Goal: Task Accomplishment & Management: Manage account settings

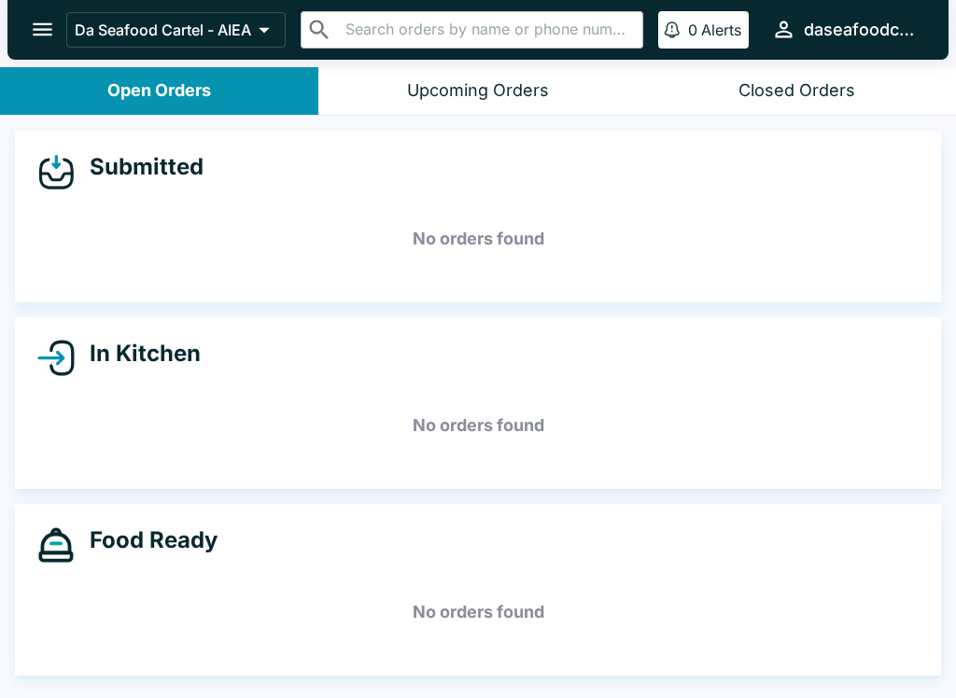
click at [60, 34] on button "open drawer" at bounding box center [43, 30] width 48 height 48
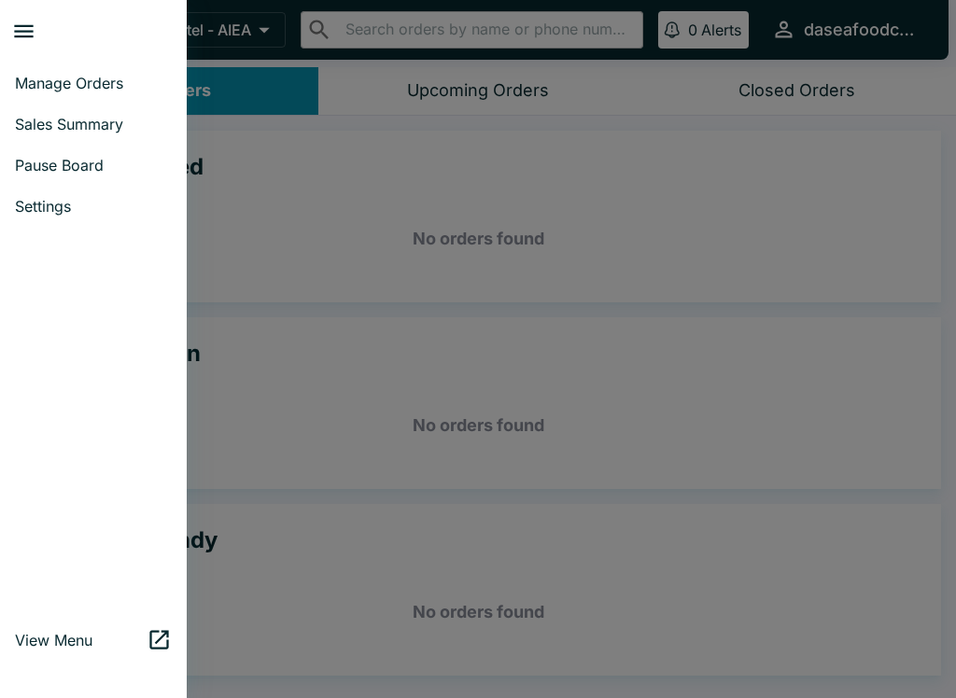
click at [120, 130] on span "Sales Summary" at bounding box center [93, 124] width 157 height 19
select select "03:00"
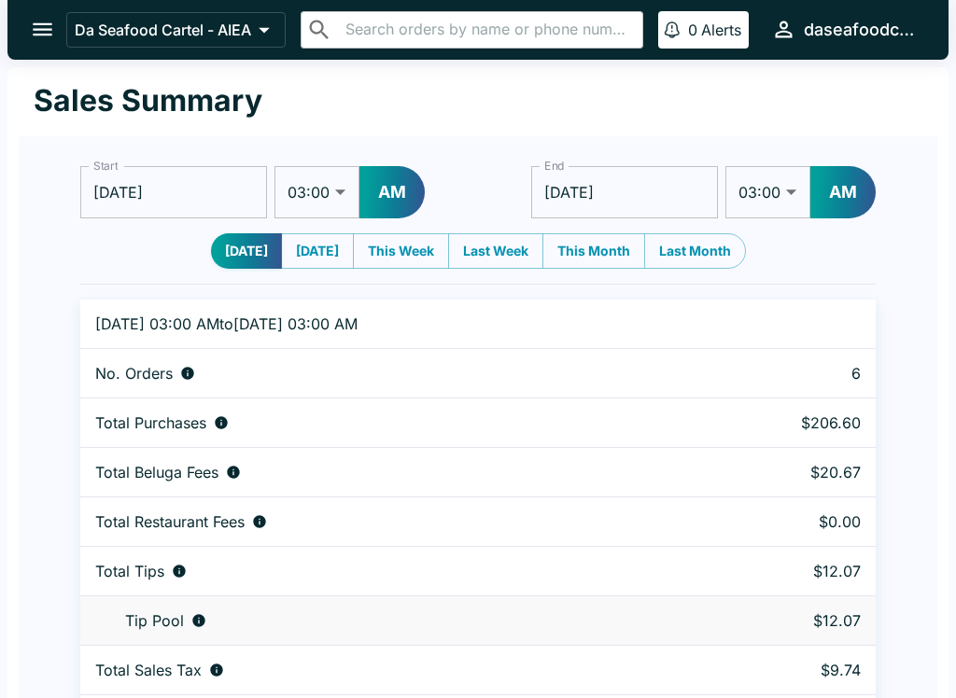
click at [44, 35] on icon "open drawer" at bounding box center [43, 29] width 20 height 13
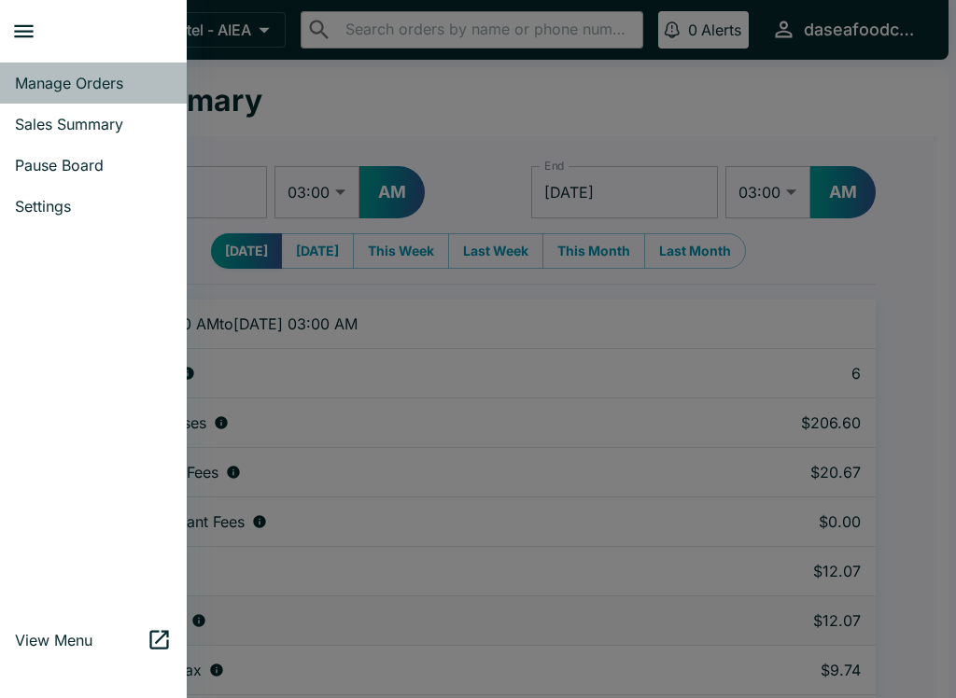
click at [124, 78] on span "Manage Orders" at bounding box center [93, 83] width 157 height 19
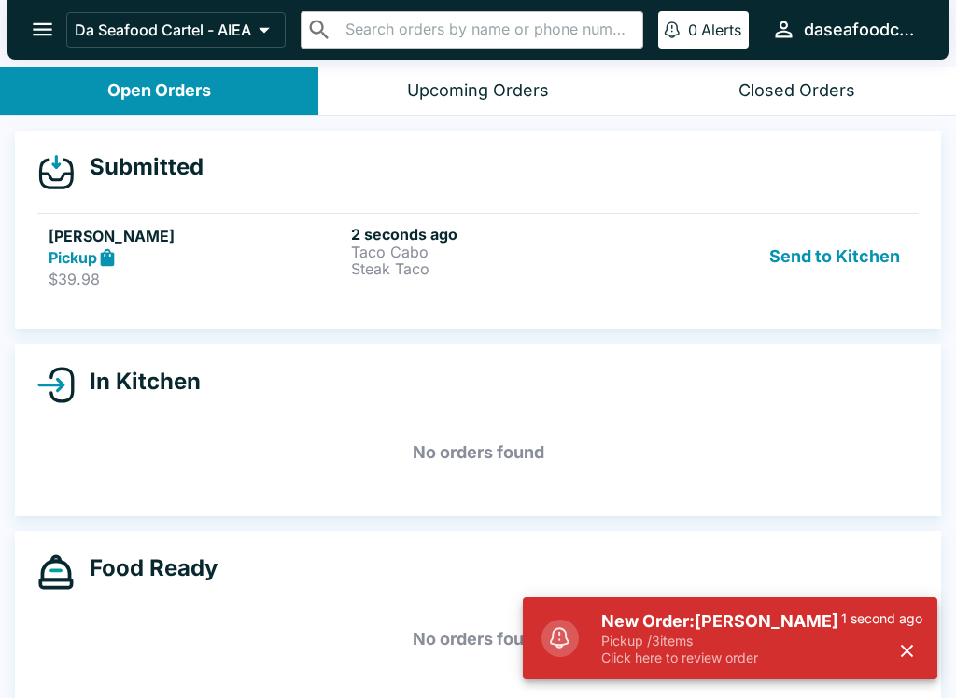
click at [679, 256] on div "Send to Kitchen" at bounding box center [780, 257] width 253 height 64
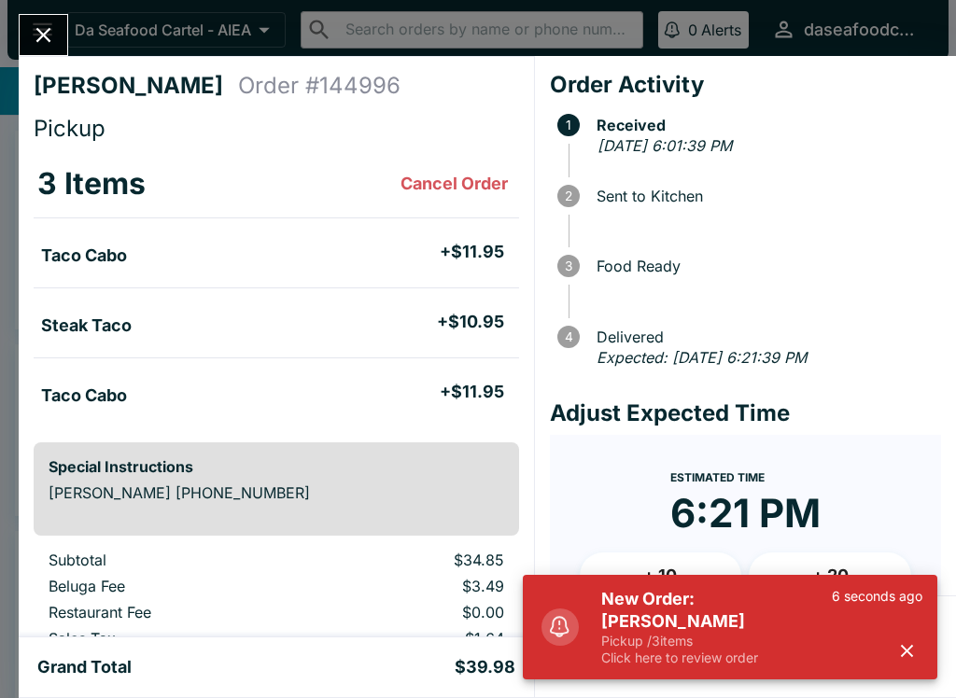
click at [901, 665] on button "button" at bounding box center [907, 651] width 31 height 31
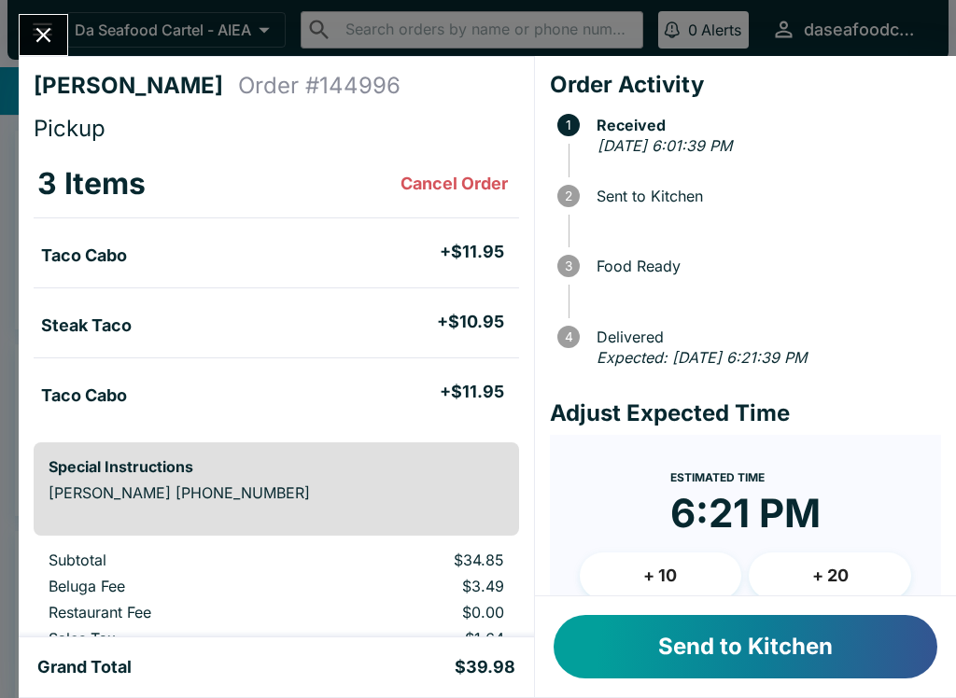
click at [862, 659] on button "Send to Kitchen" at bounding box center [746, 646] width 384 height 63
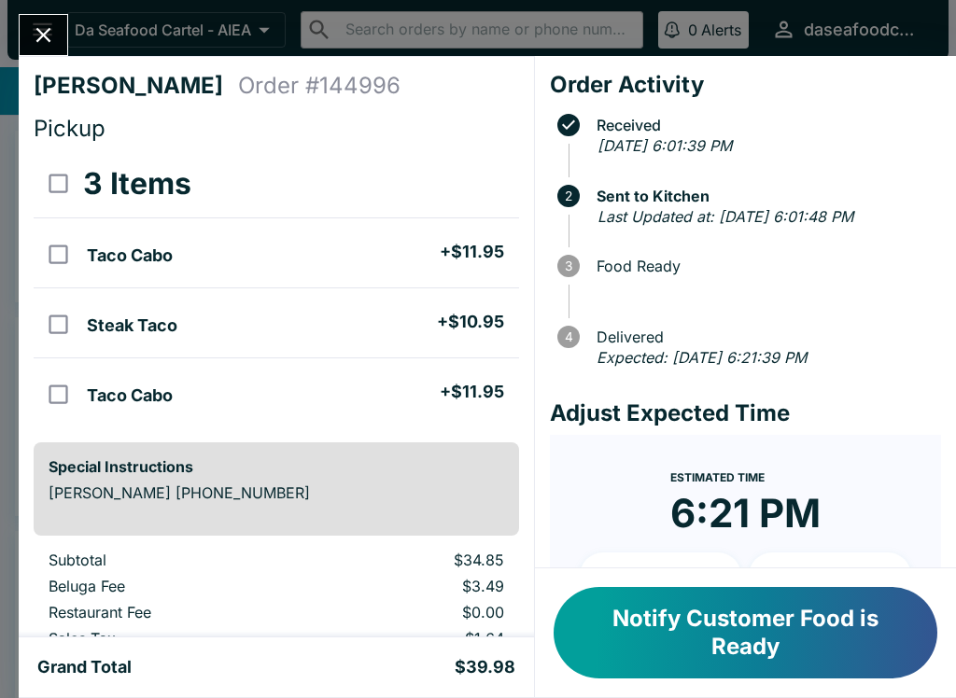
click at [57, 30] on button "Close" at bounding box center [44, 35] width 48 height 40
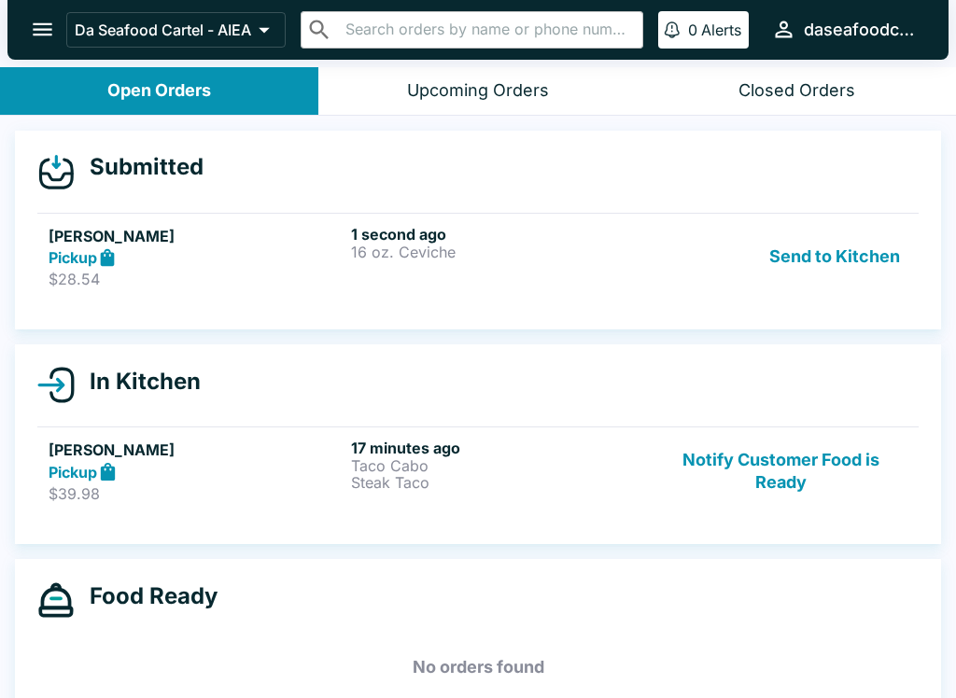
click at [394, 222] on link "[PERSON_NAME] Pickup $28.54 1 second ago 16 oz. Ceviche Send to Kitchen" at bounding box center [477, 257] width 881 height 88
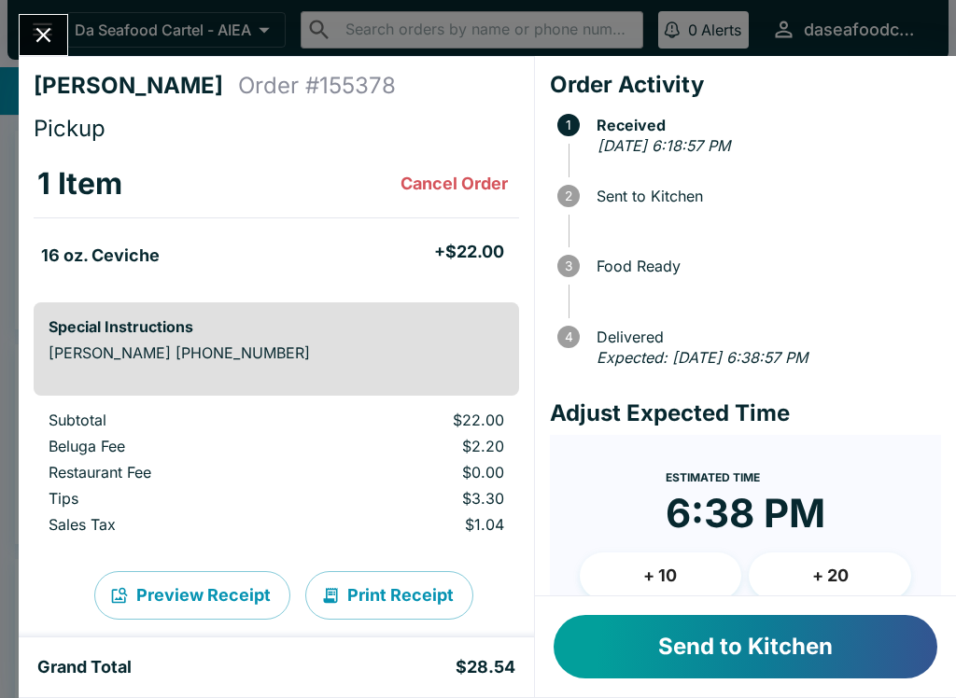
click at [813, 655] on button "Send to Kitchen" at bounding box center [746, 646] width 384 height 63
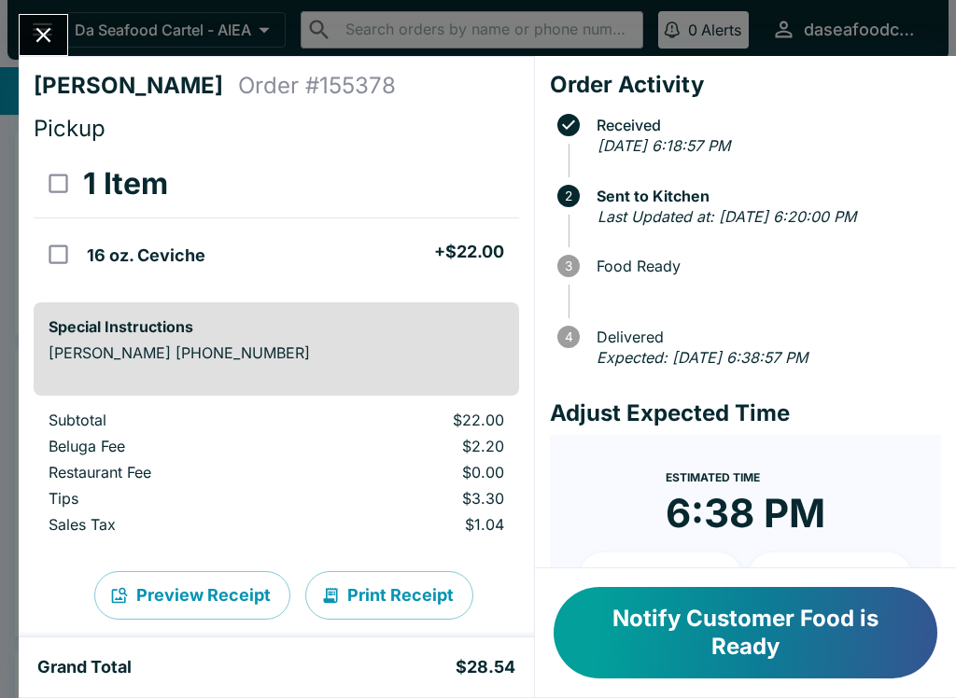
click at [31, 33] on icon "Close" at bounding box center [43, 34] width 25 height 25
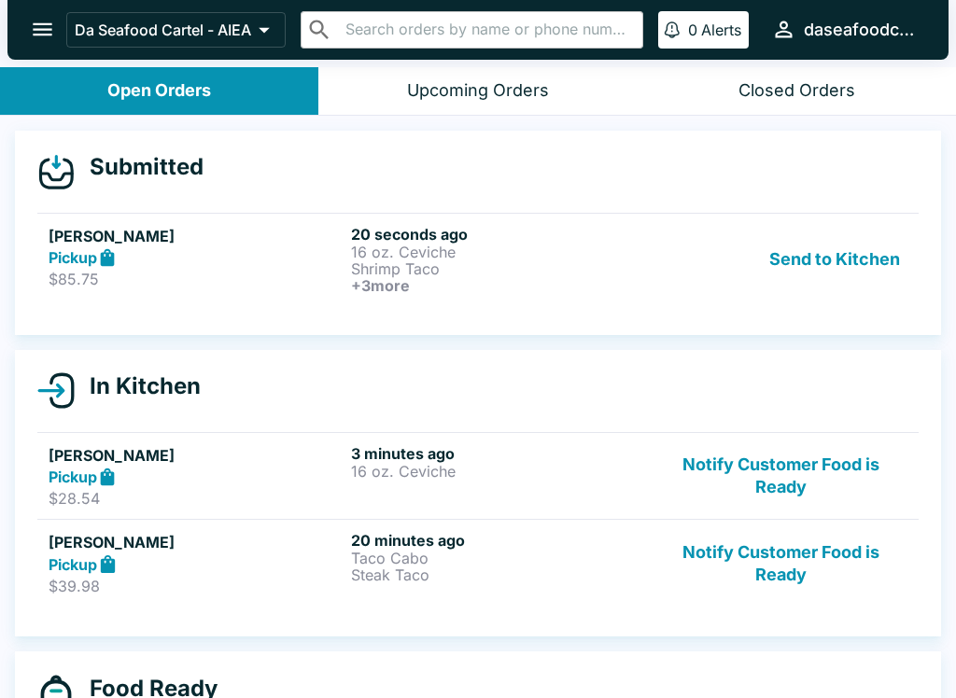
click at [825, 264] on button "Send to Kitchen" at bounding box center [835, 259] width 146 height 69
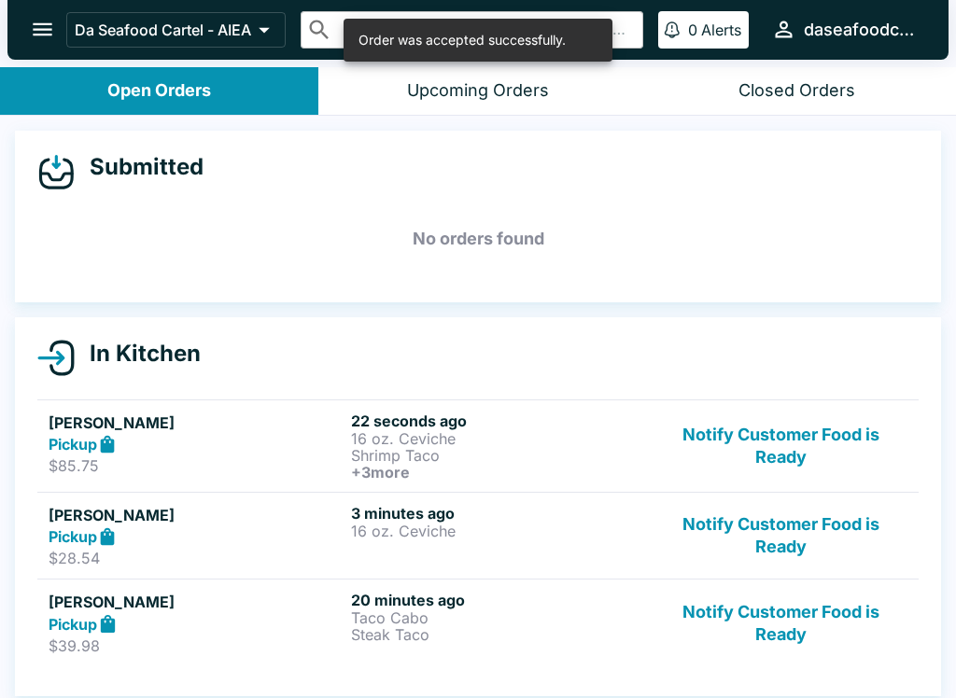
click at [406, 456] on p "Shrimp Taco" at bounding box center [498, 455] width 295 height 17
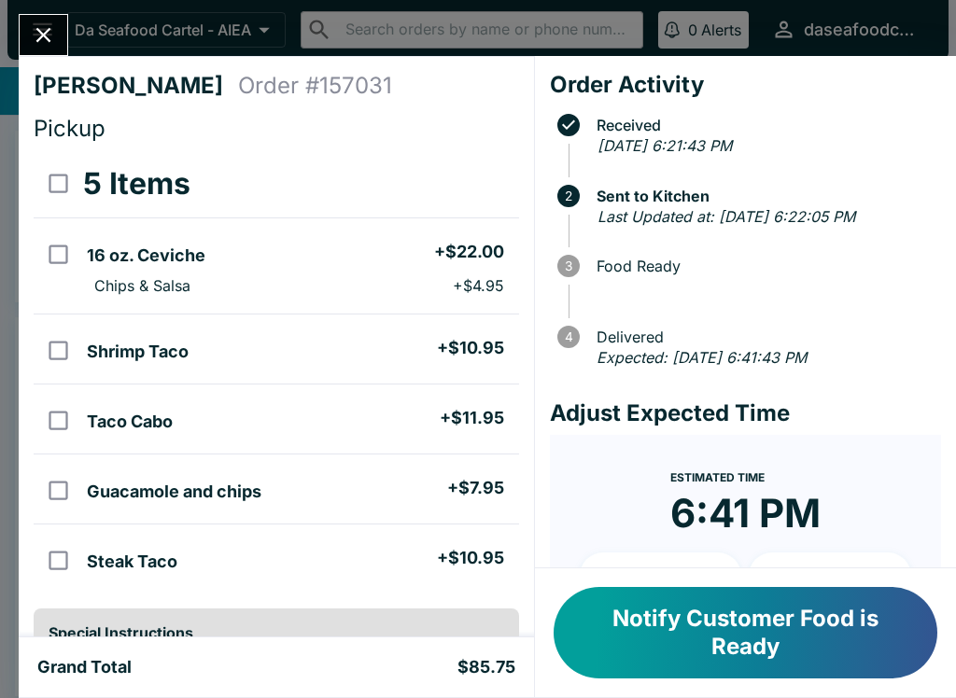
click at [35, 18] on button "Close" at bounding box center [44, 35] width 48 height 40
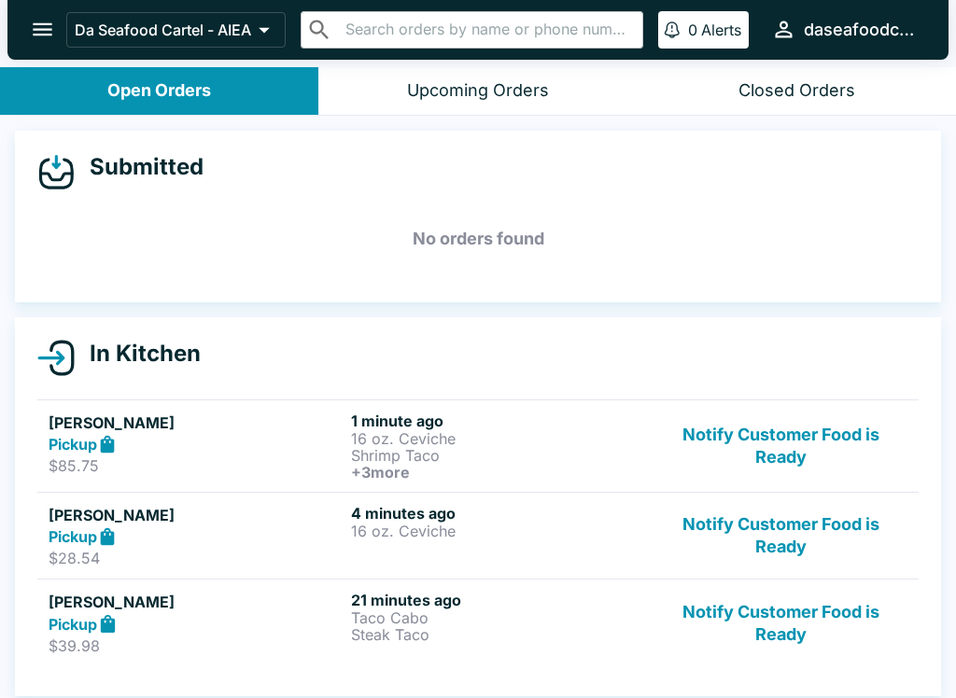
click at [508, 660] on link "[PERSON_NAME] $39.98 21 minutes ago Taco Cabo Steak Taco Notify Customer Food i…" at bounding box center [477, 623] width 881 height 88
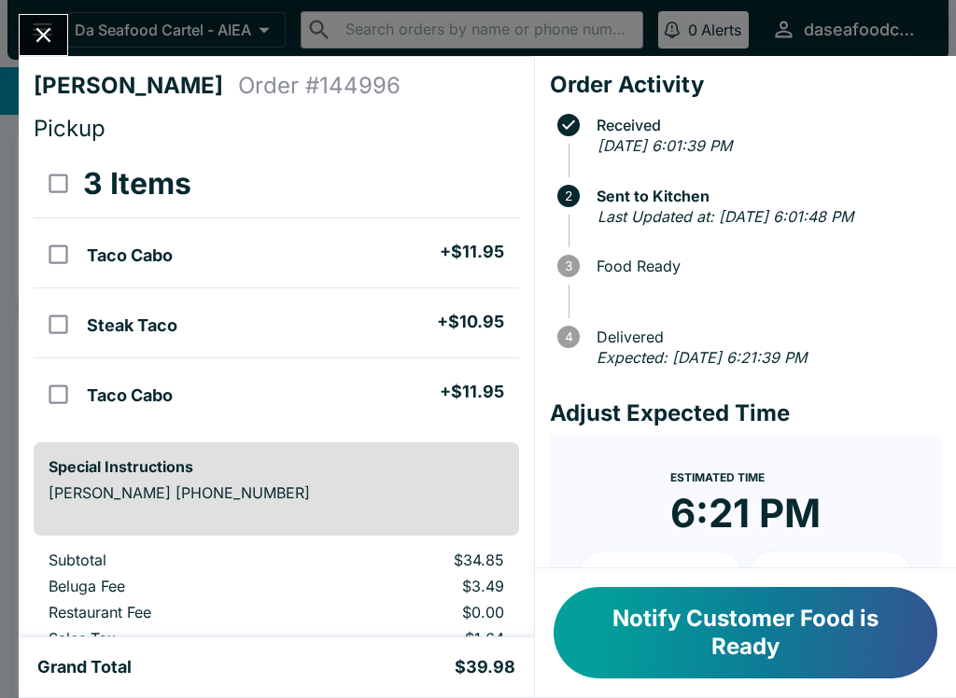
click at [699, 662] on button "Notify Customer Food is Ready" at bounding box center [746, 632] width 384 height 91
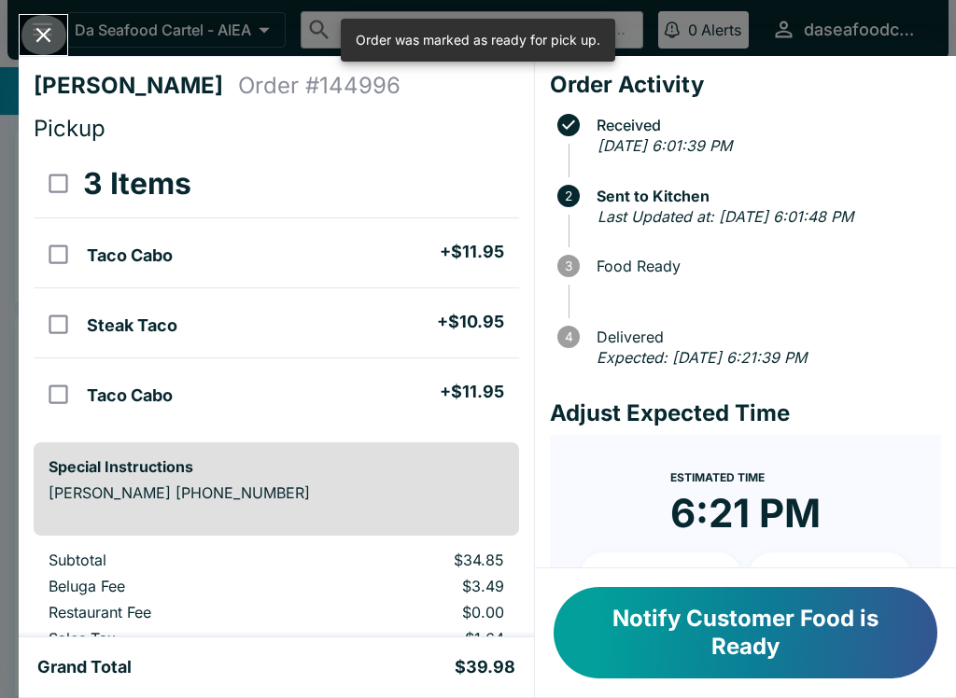
click at [26, 44] on button "Close" at bounding box center [44, 35] width 48 height 40
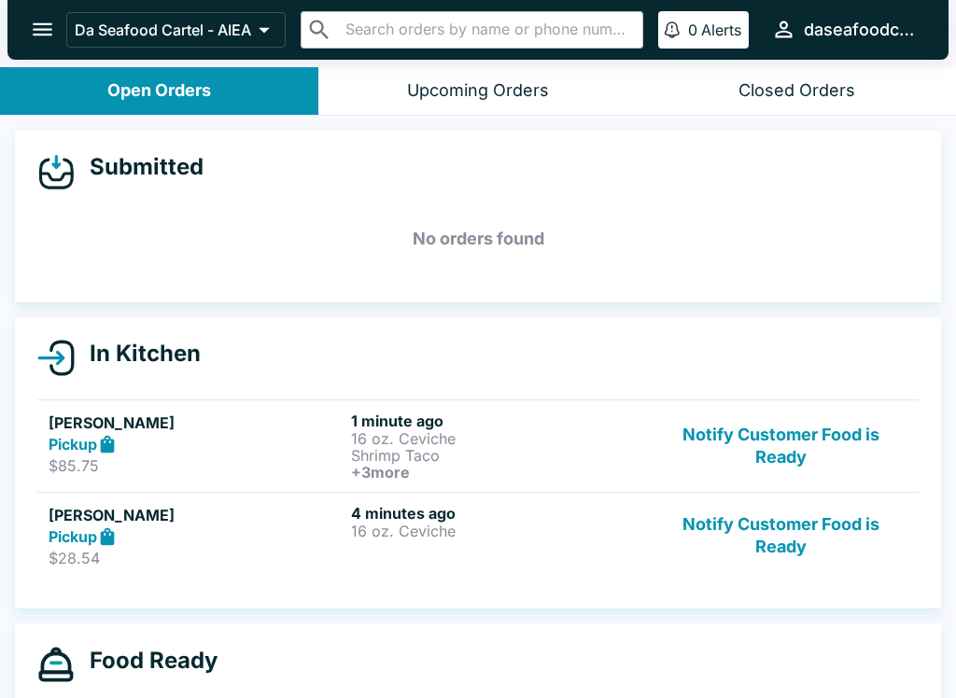
click at [783, 460] on button "Notify Customer Food is Ready" at bounding box center [780, 446] width 253 height 69
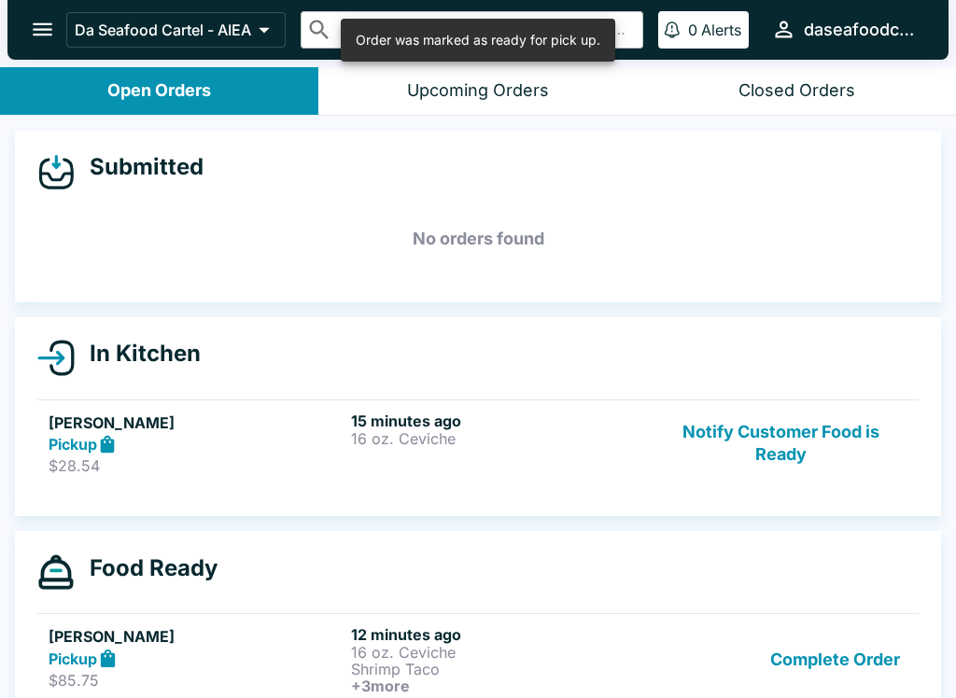
click at [821, 440] on button "Notify Customer Food is Ready" at bounding box center [780, 444] width 253 height 64
